Goal: Task Accomplishment & Management: Use online tool/utility

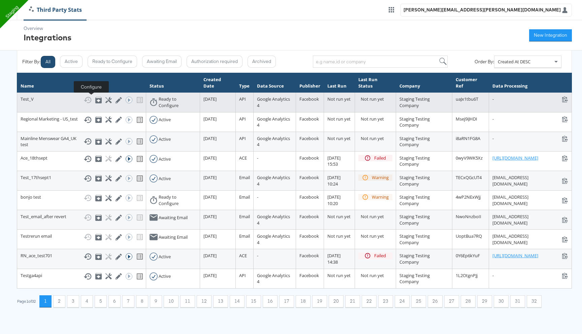
click at [105, 98] on icon at bounding box center [108, 100] width 6 height 6
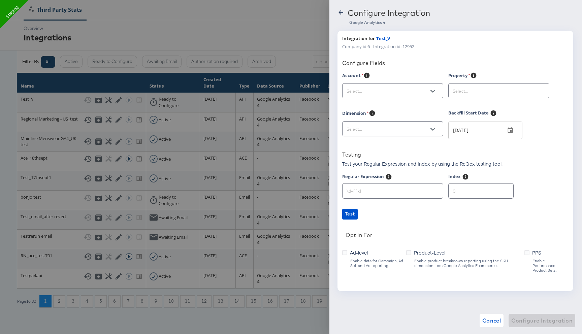
click at [373, 90] on input "text" at bounding box center [387, 91] width 85 height 8
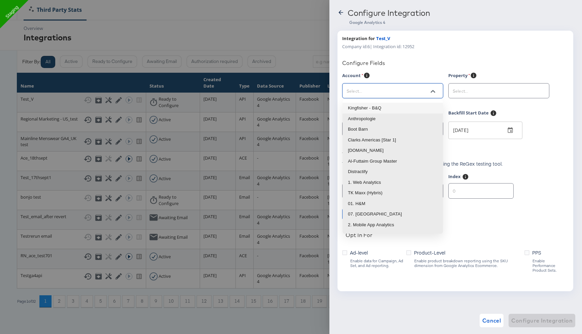
click at [374, 103] on li "Kingfisher - B&Q" at bounding box center [393, 108] width 100 height 11
type input "Kingfisher - B&Q"
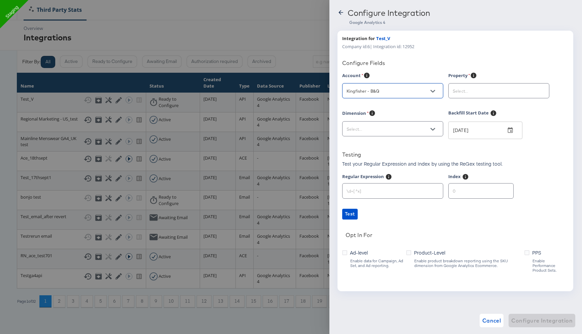
click at [482, 96] on div at bounding box center [498, 90] width 101 height 15
click at [482, 89] on input "text" at bounding box center [493, 91] width 85 height 8
click at [480, 105] on li "B&Q UK | Web & App | Prod" at bounding box center [499, 108] width 100 height 11
type input "B&Q UK | Web & App | Prod"
click at [413, 130] on input "text" at bounding box center [387, 129] width 85 height 8
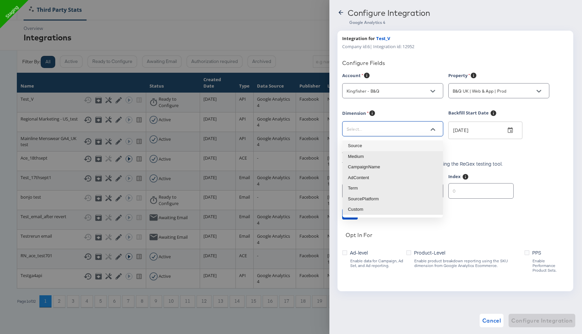
click at [389, 149] on li "Source" at bounding box center [393, 145] width 100 height 11
click at [389, 129] on input "sessionManualSource" at bounding box center [387, 129] width 85 height 8
click at [373, 177] on li "AdContent" at bounding box center [393, 178] width 100 height 11
type input "sessionManualAdContent"
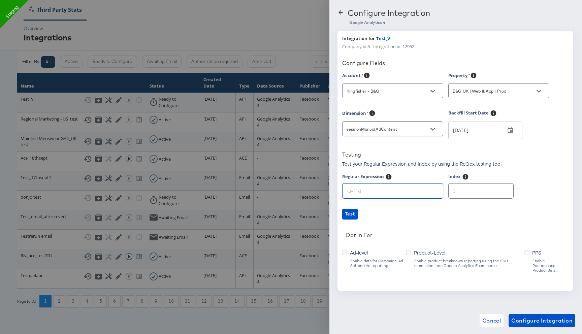
click at [372, 194] on input "text" at bounding box center [393, 188] width 100 height 14
click at [411, 192] on input "text" at bounding box center [393, 188] width 100 height 14
paste input "[^&]*?___(\d+)"
type input "[^&]*?___(\d+)"
click at [477, 193] on input "number" at bounding box center [481, 188] width 65 height 14
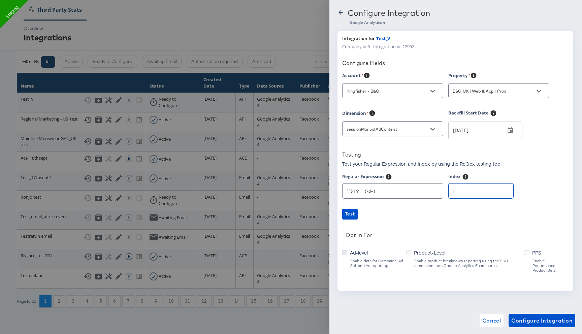
type input "1"
click at [345, 253] on icon at bounding box center [344, 252] width 5 height 5
click at [0, 0] on input "Ad-level" at bounding box center [0, 0] width 0 height 0
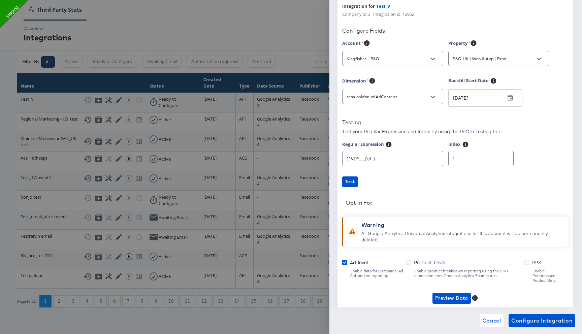
scroll to position [56, 0]
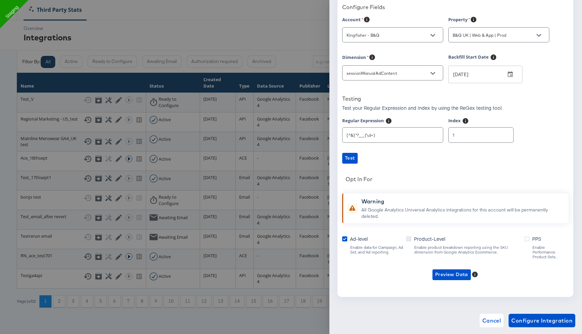
click at [411, 239] on icon at bounding box center [408, 239] width 5 height 5
click at [0, 0] on input "Product-Level" at bounding box center [0, 0] width 0 height 0
click at [452, 271] on span "Preview Data" at bounding box center [449, 275] width 33 height 8
click at [446, 283] on li "Ad-level GA4 Data" at bounding box center [461, 283] width 66 height 11
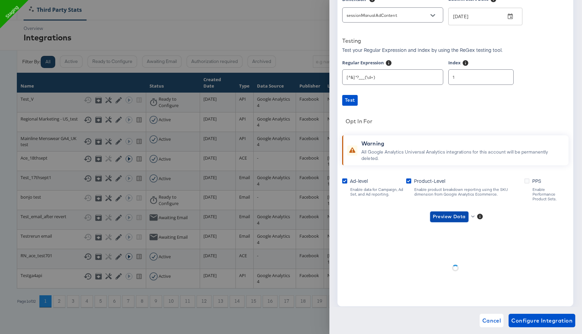
scroll to position [123, 0]
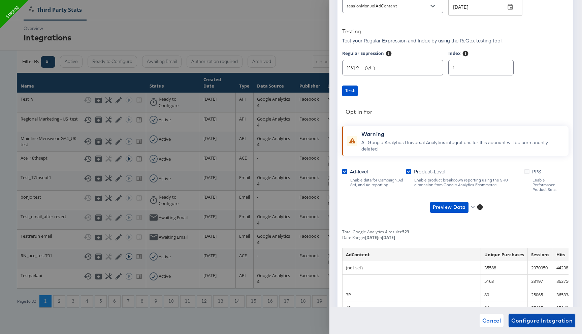
click at [523, 321] on span "Configure Integration" at bounding box center [541, 320] width 61 height 9
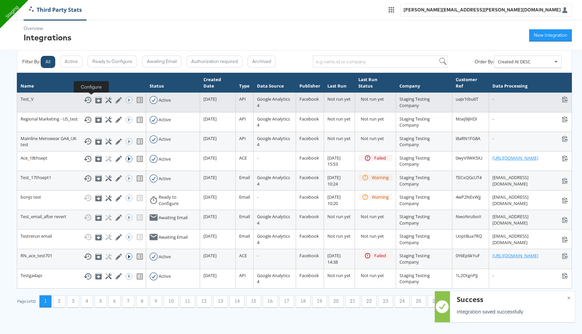
click at [105, 98] on icon at bounding box center [108, 100] width 6 height 6
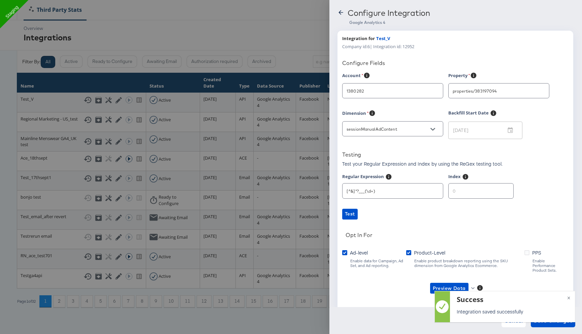
type input "Kingfisher - B&Q"
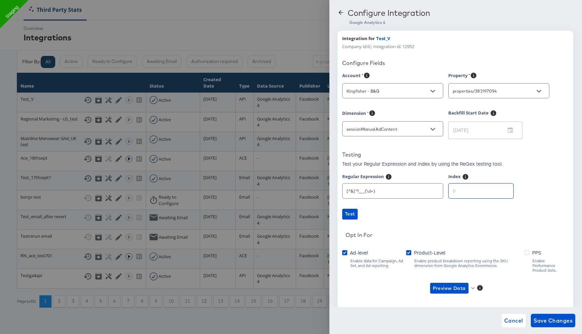
drag, startPoint x: 460, startPoint y: 191, endPoint x: 445, endPoint y: 191, distance: 14.5
click at [445, 191] on div "Regular Expression [^&]*?___(\d+) Index" at bounding box center [455, 190] width 226 height 32
type input "1"
click at [555, 322] on span "Save Changes" at bounding box center [553, 320] width 39 height 9
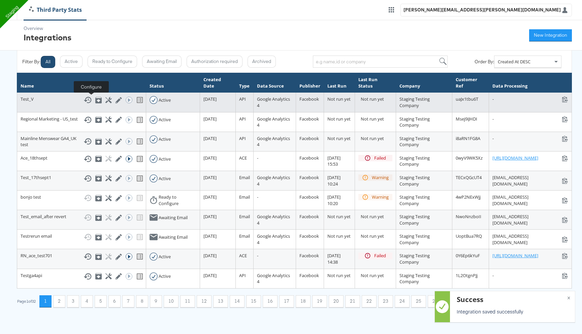
click at [105, 98] on icon at bounding box center [108, 100] width 6 height 6
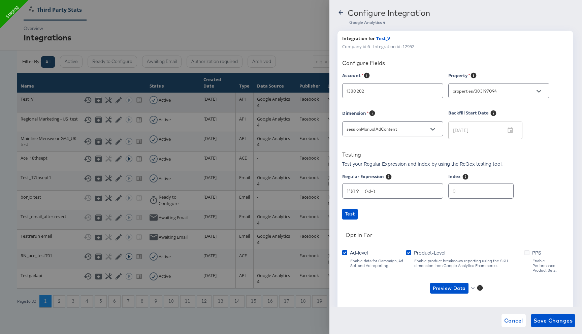
type input "Kingfisher - B&Q"
click at [342, 11] on icon at bounding box center [341, 12] width 7 height 7
